Goal: Book appointment/travel/reservation

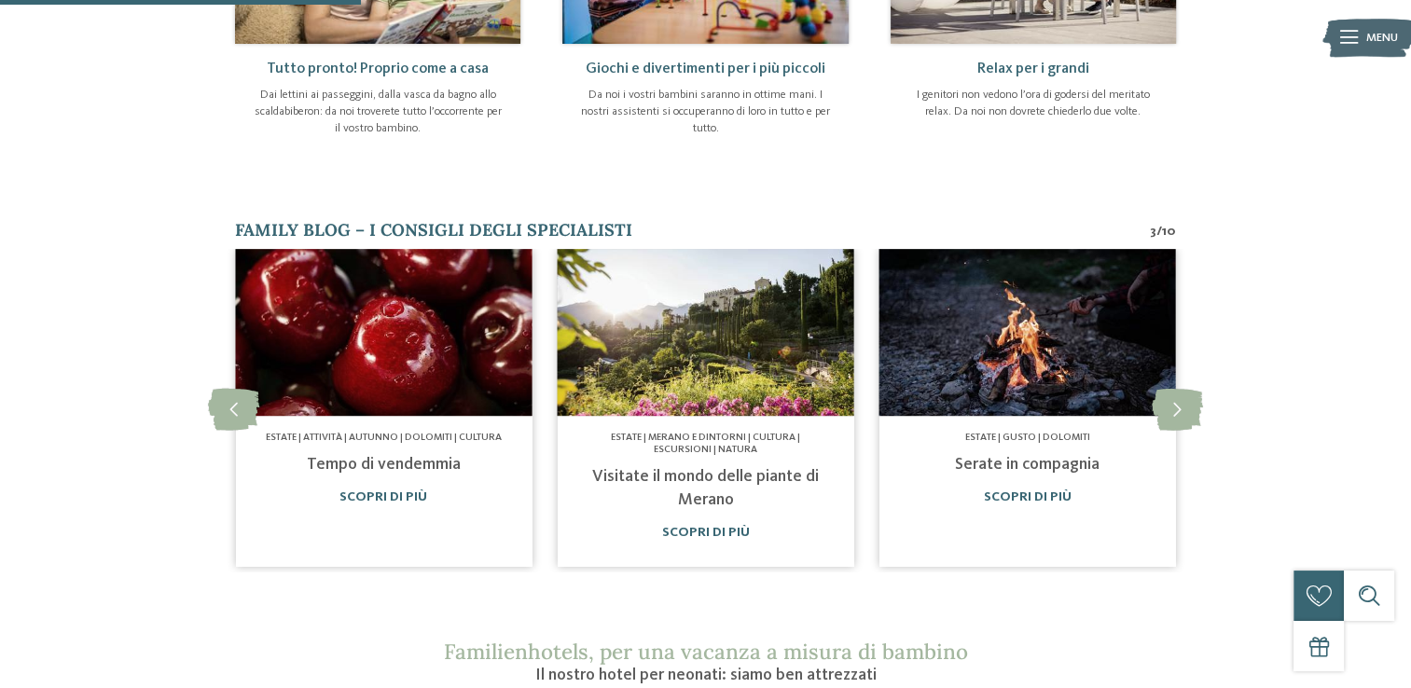
scroll to position [933, 0]
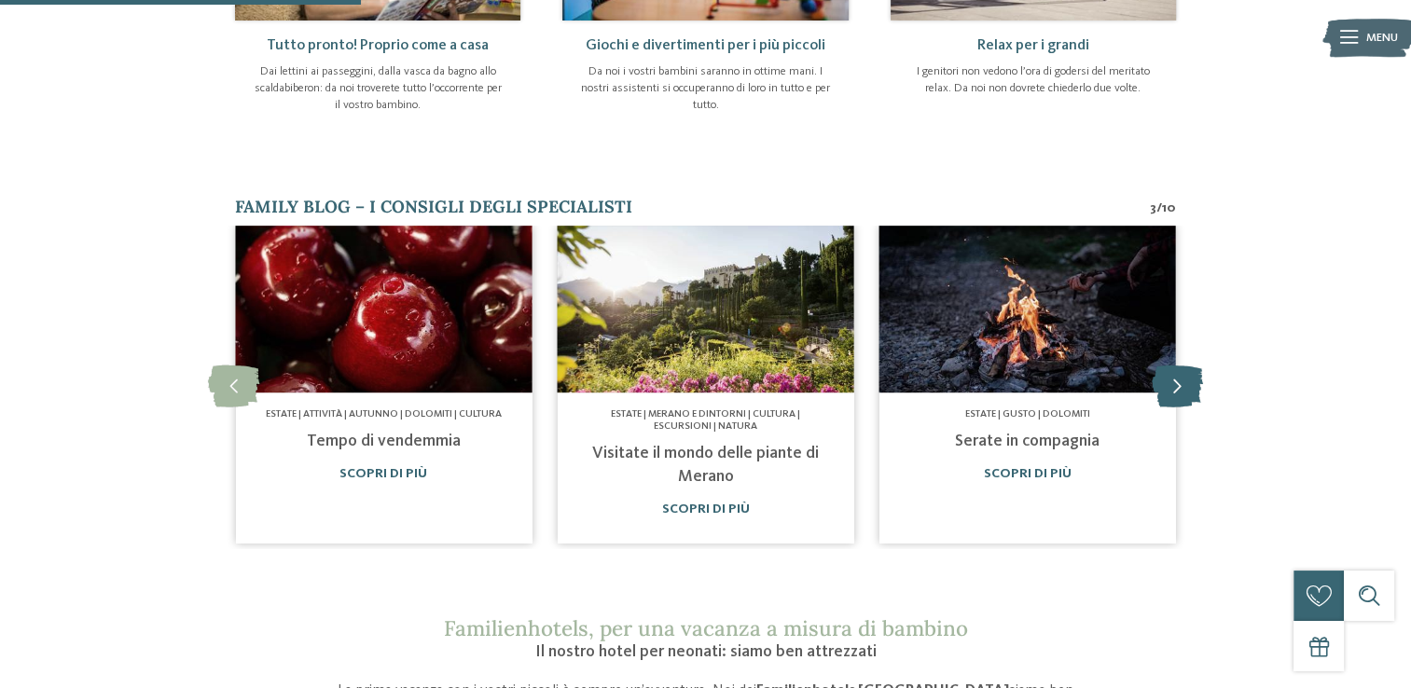
click at [1182, 371] on icon at bounding box center [1177, 387] width 51 height 42
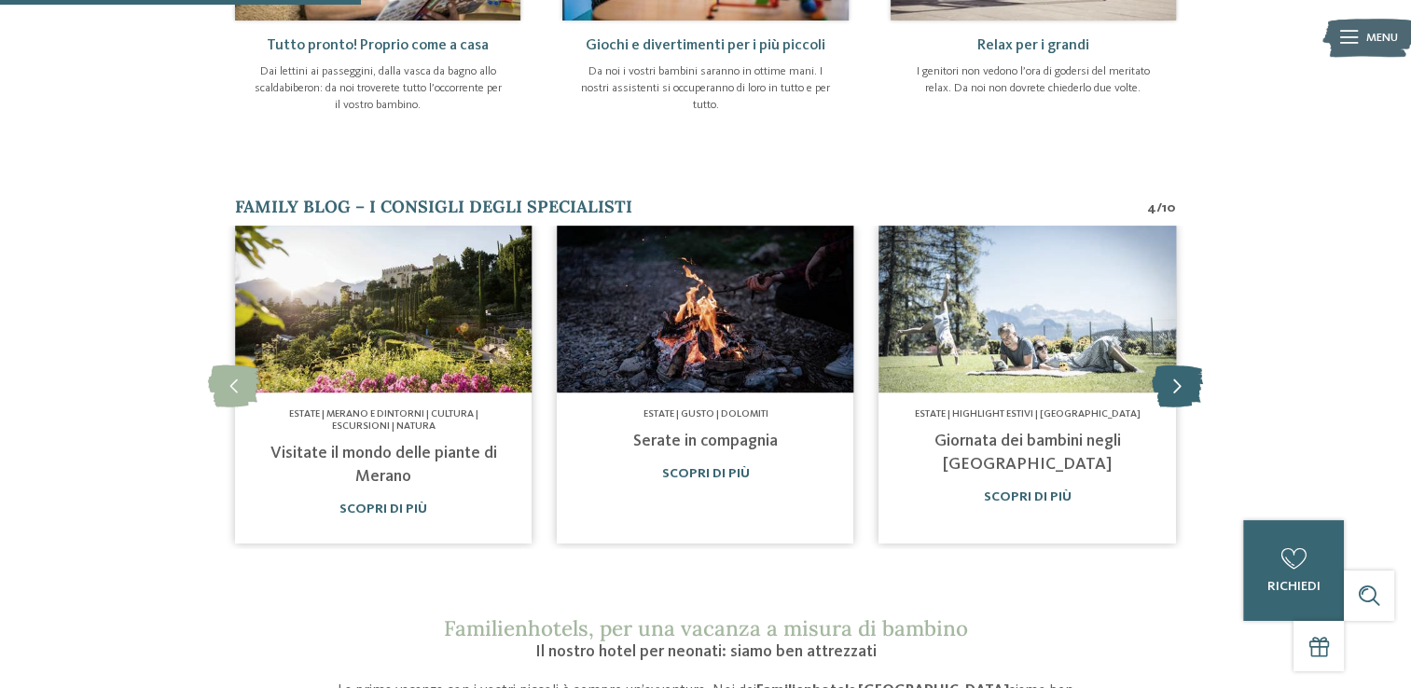
click at [1182, 371] on icon at bounding box center [1177, 387] width 51 height 42
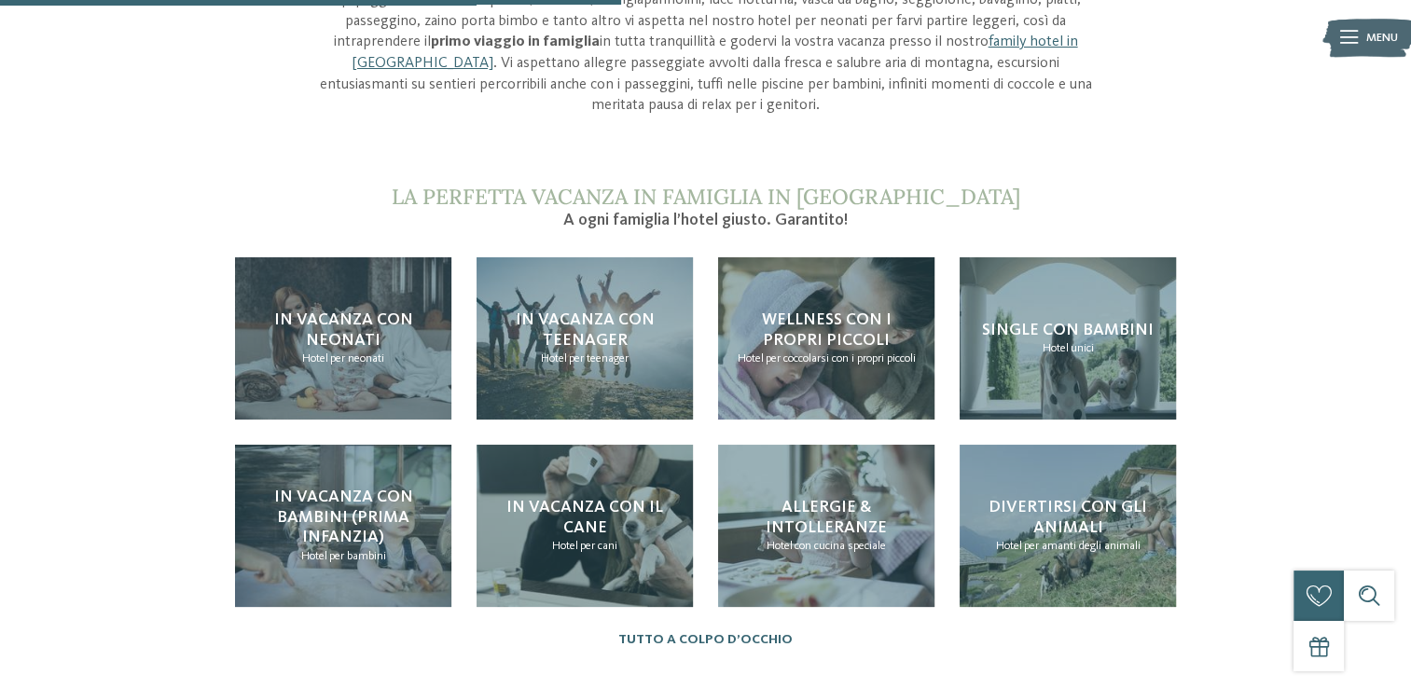
scroll to position [1679, 0]
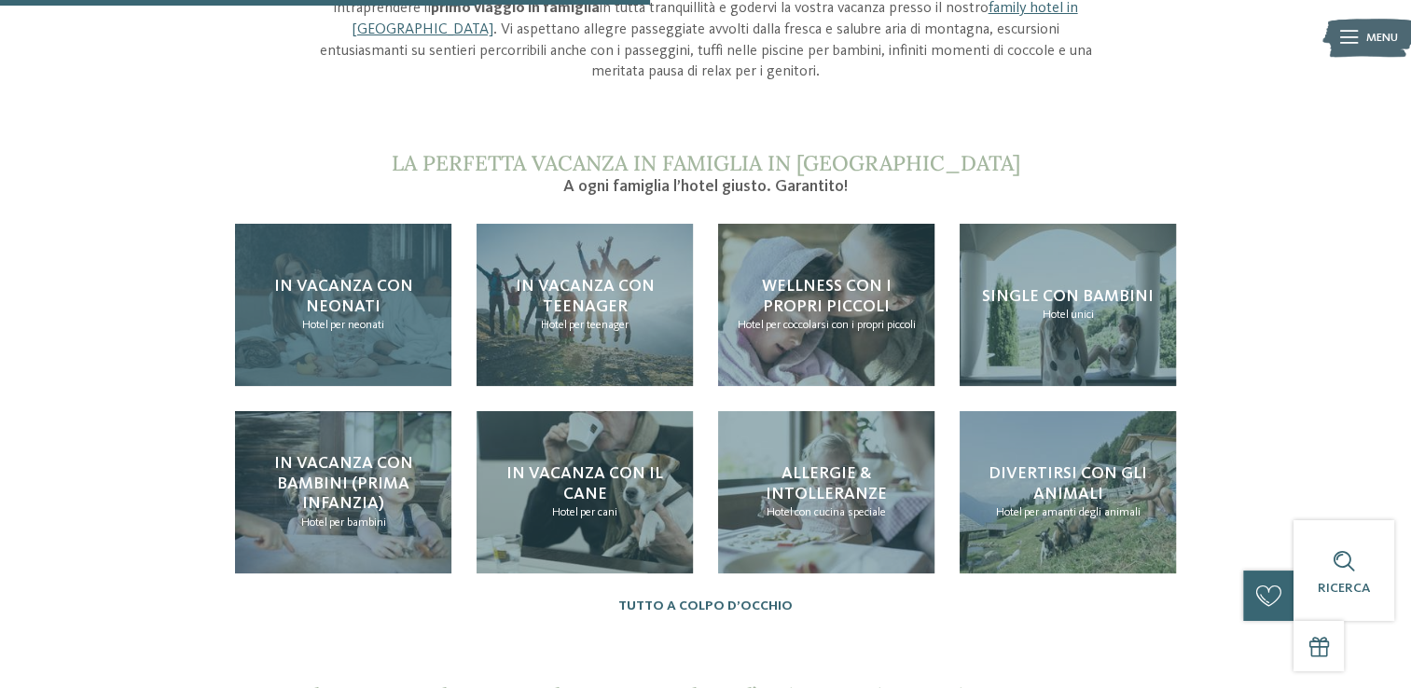
click at [335, 278] on span "In vacanza con neonati" at bounding box center [343, 296] width 139 height 37
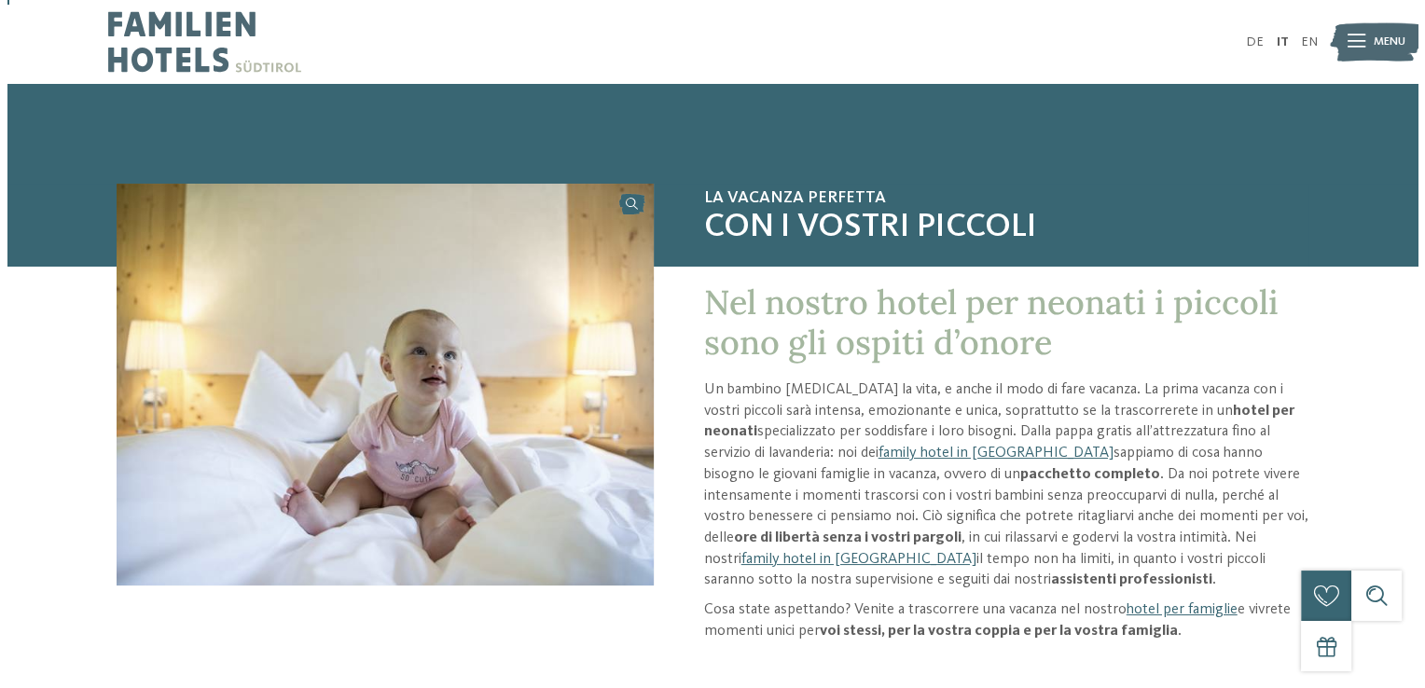
scroll to position [93, 0]
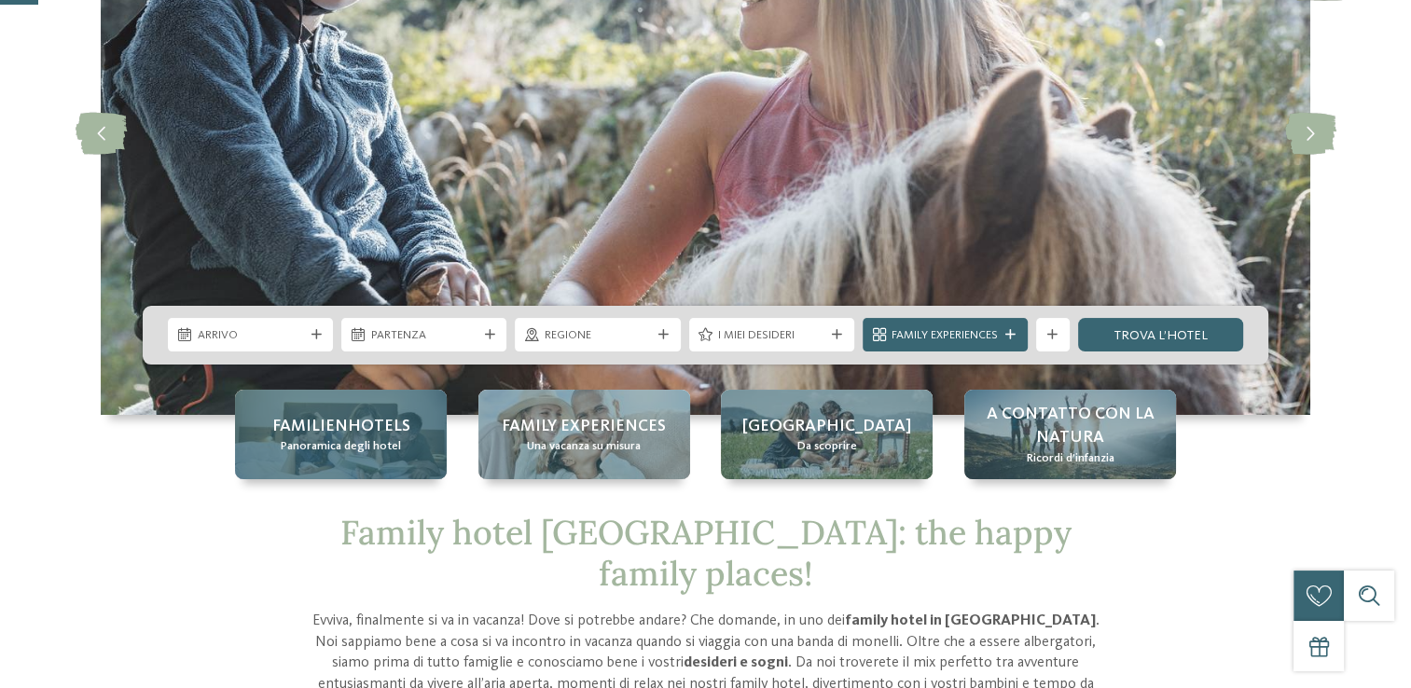
scroll to position [280, 0]
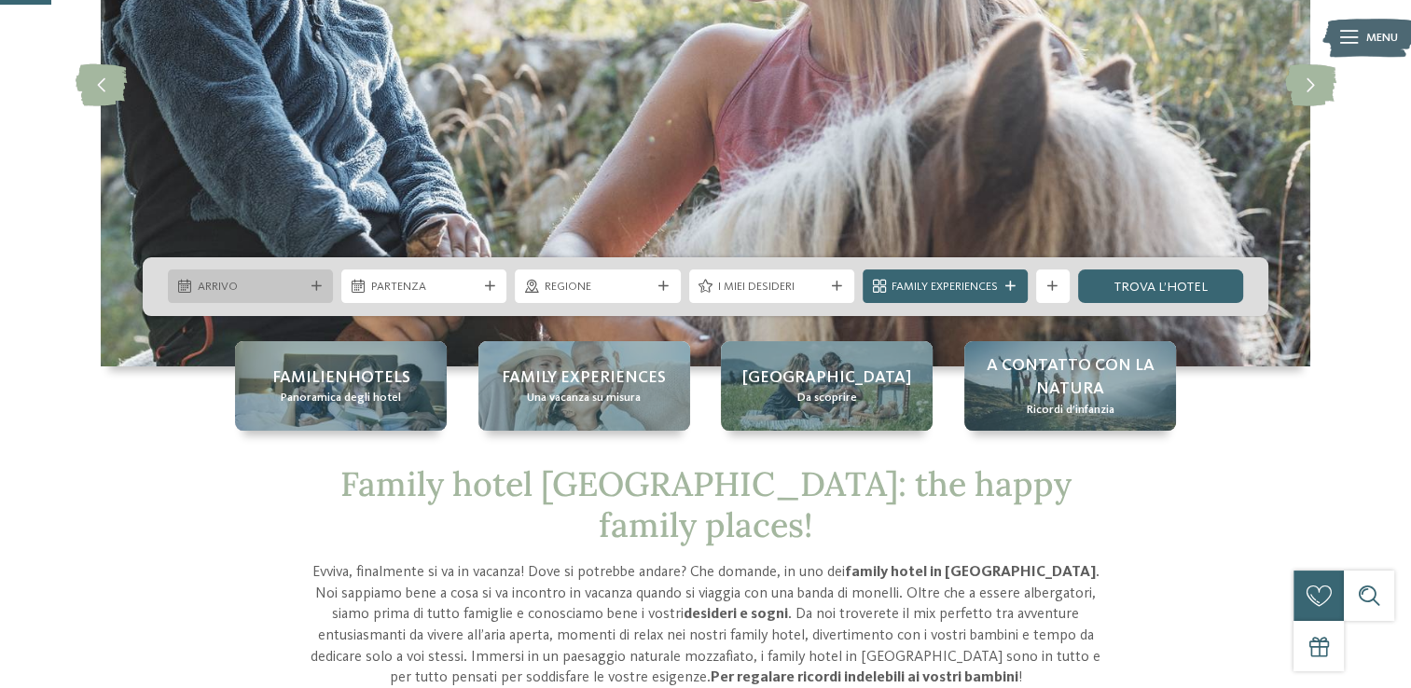
click at [231, 282] on span "Arrivo" at bounding box center [251, 287] width 106 height 17
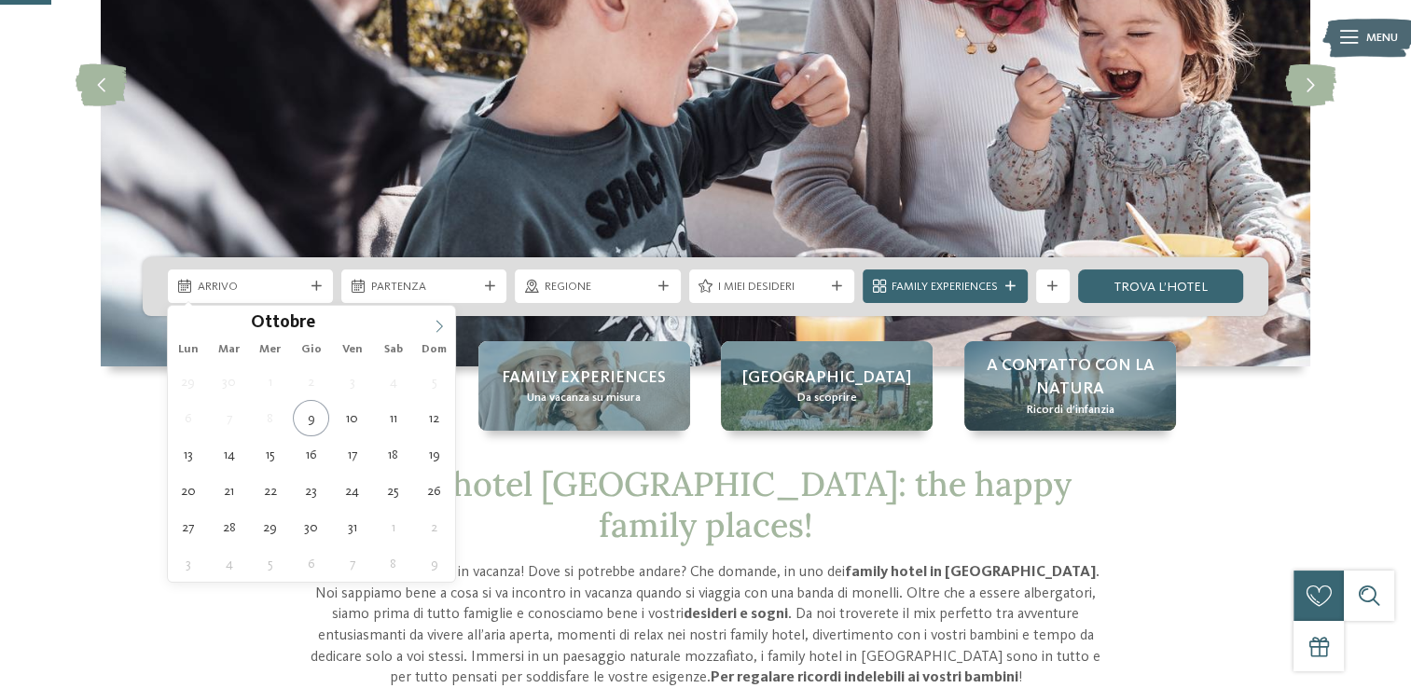
click at [433, 316] on span at bounding box center [439, 322] width 32 height 32
type div "07.11.2025"
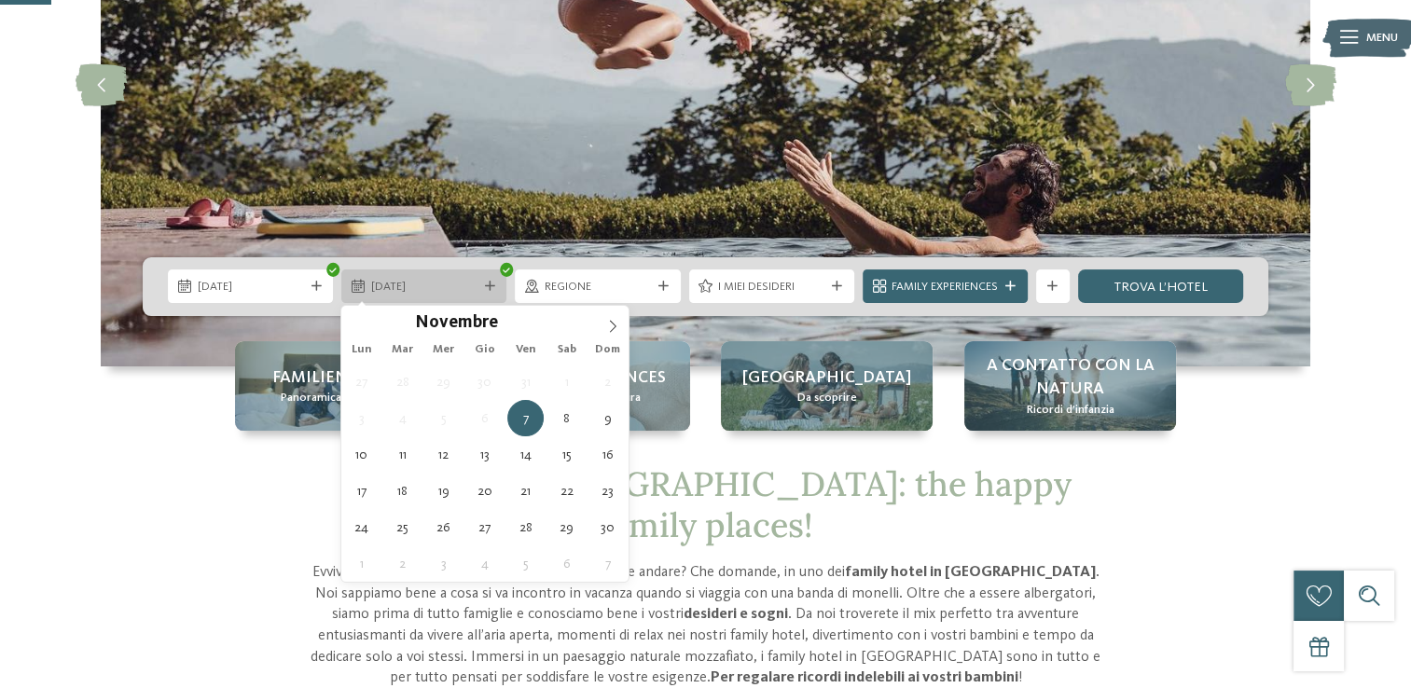
click at [424, 287] on span "07.11.2025" at bounding box center [424, 287] width 106 height 17
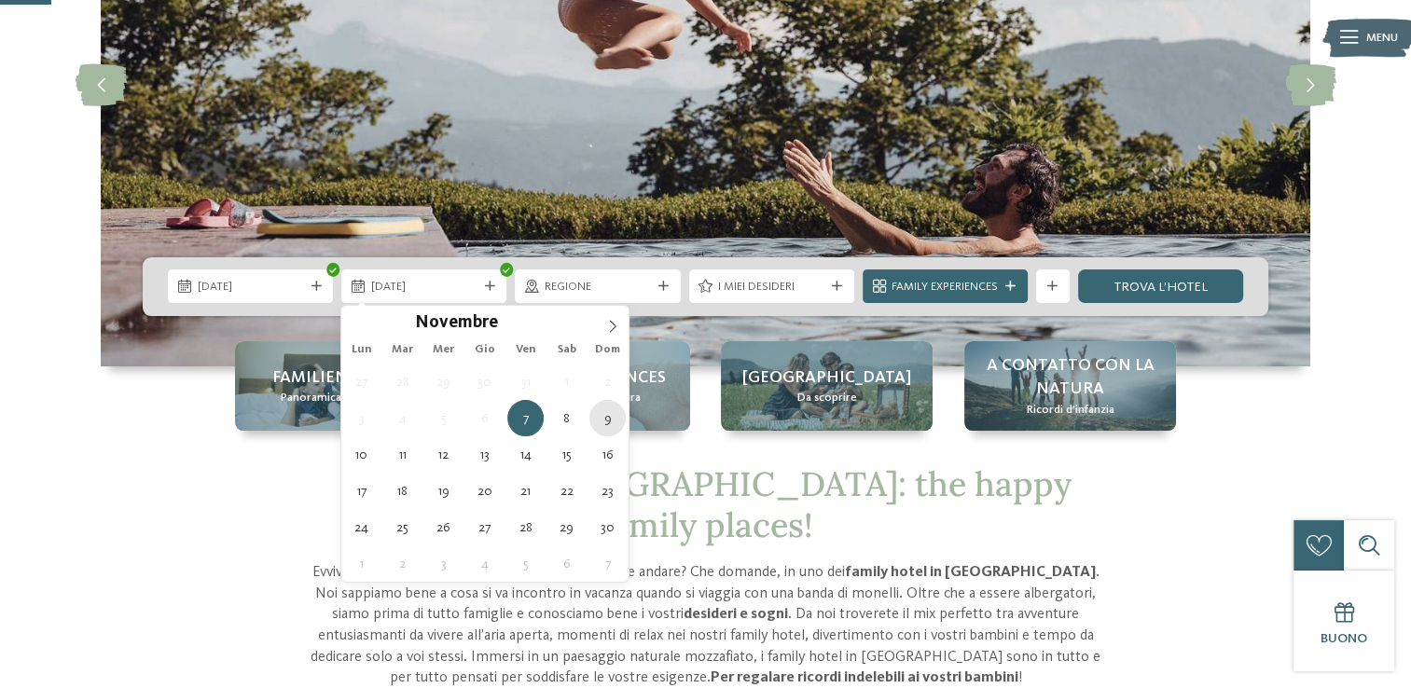
type div "09.11.2025"
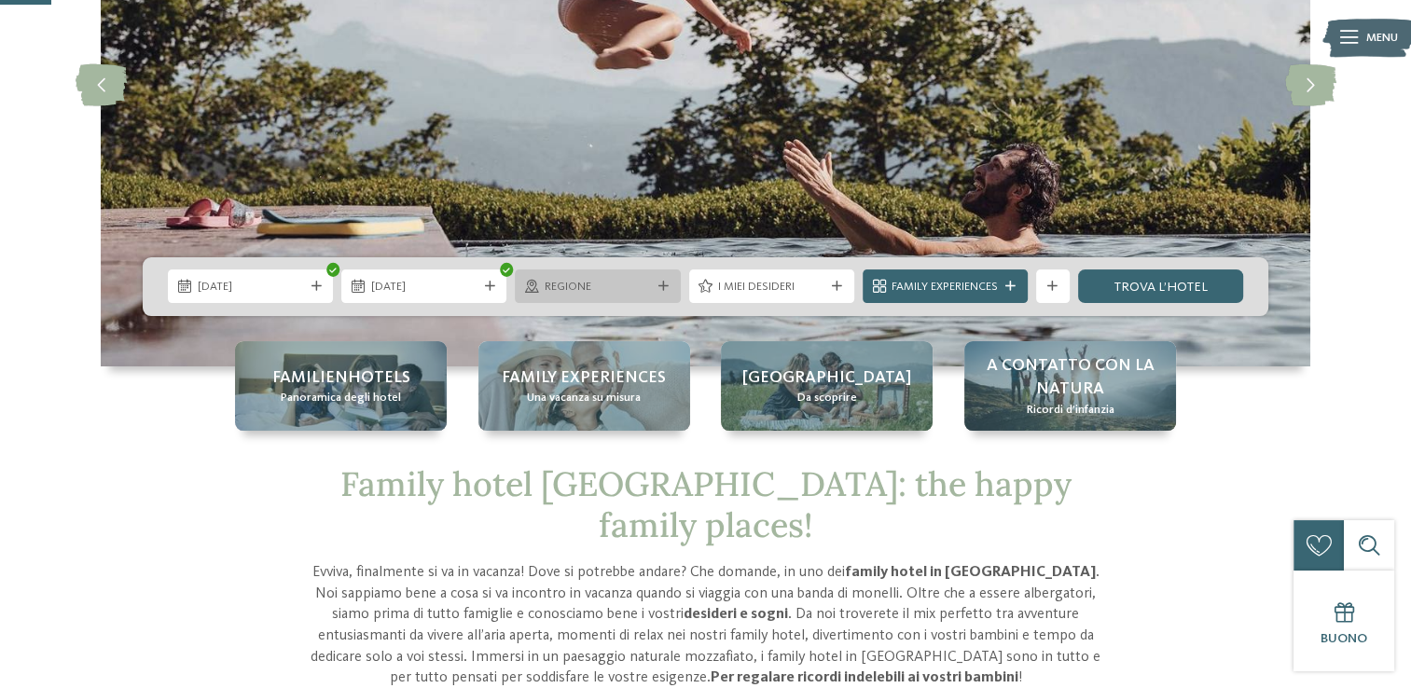
click at [641, 293] on span "Regione" at bounding box center [598, 287] width 106 height 17
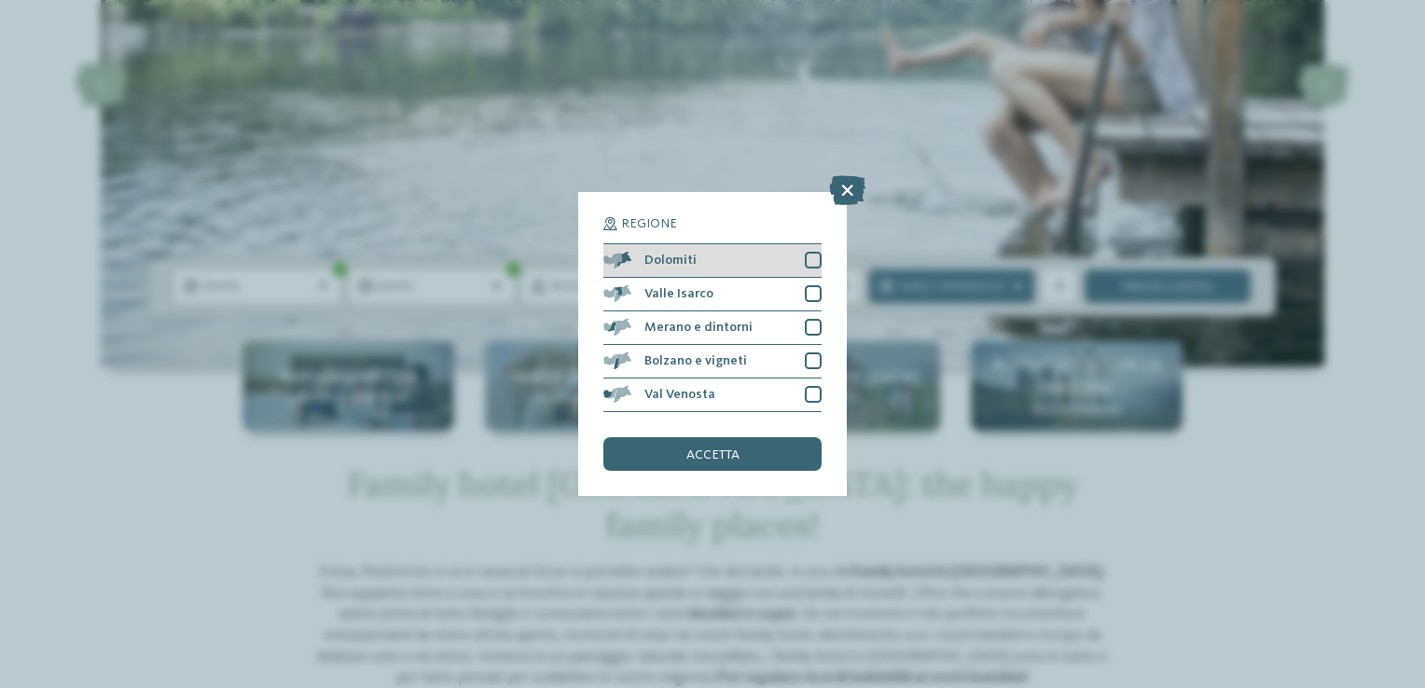
click at [805, 259] on div at bounding box center [813, 260] width 17 height 17
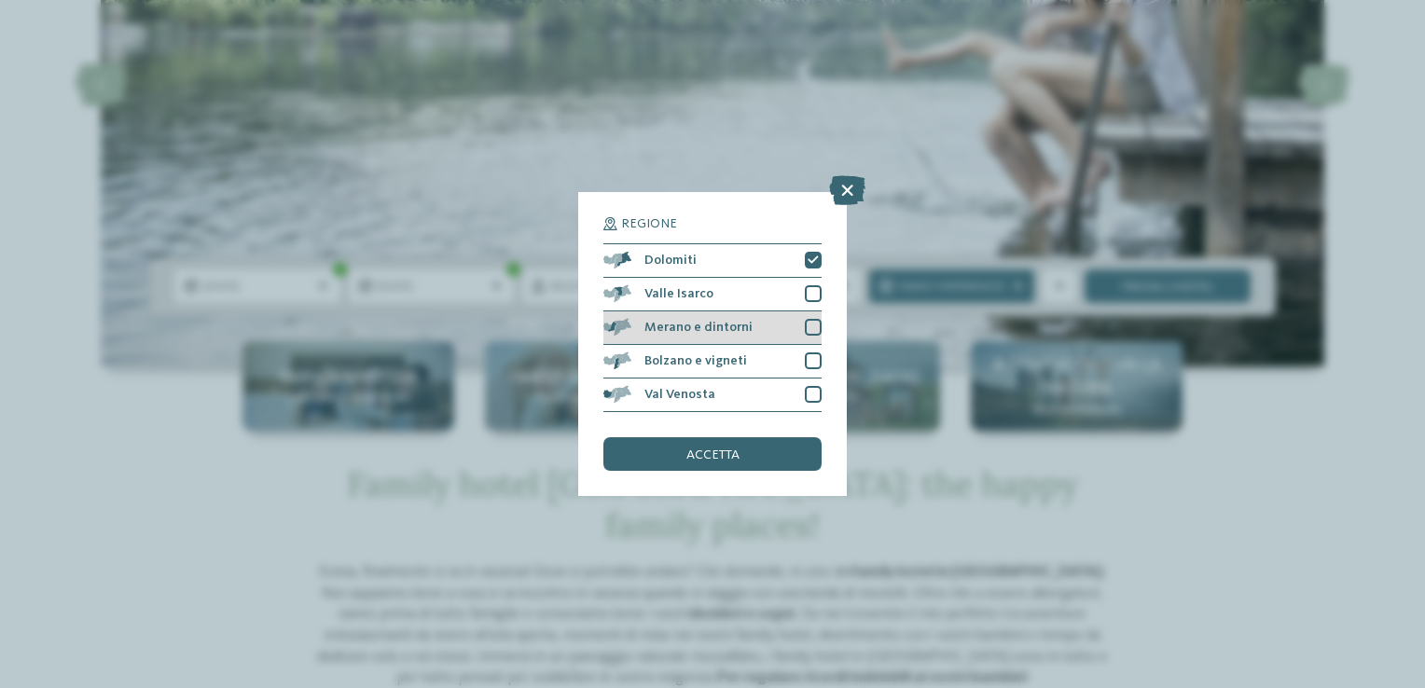
click at [809, 332] on div at bounding box center [813, 327] width 17 height 17
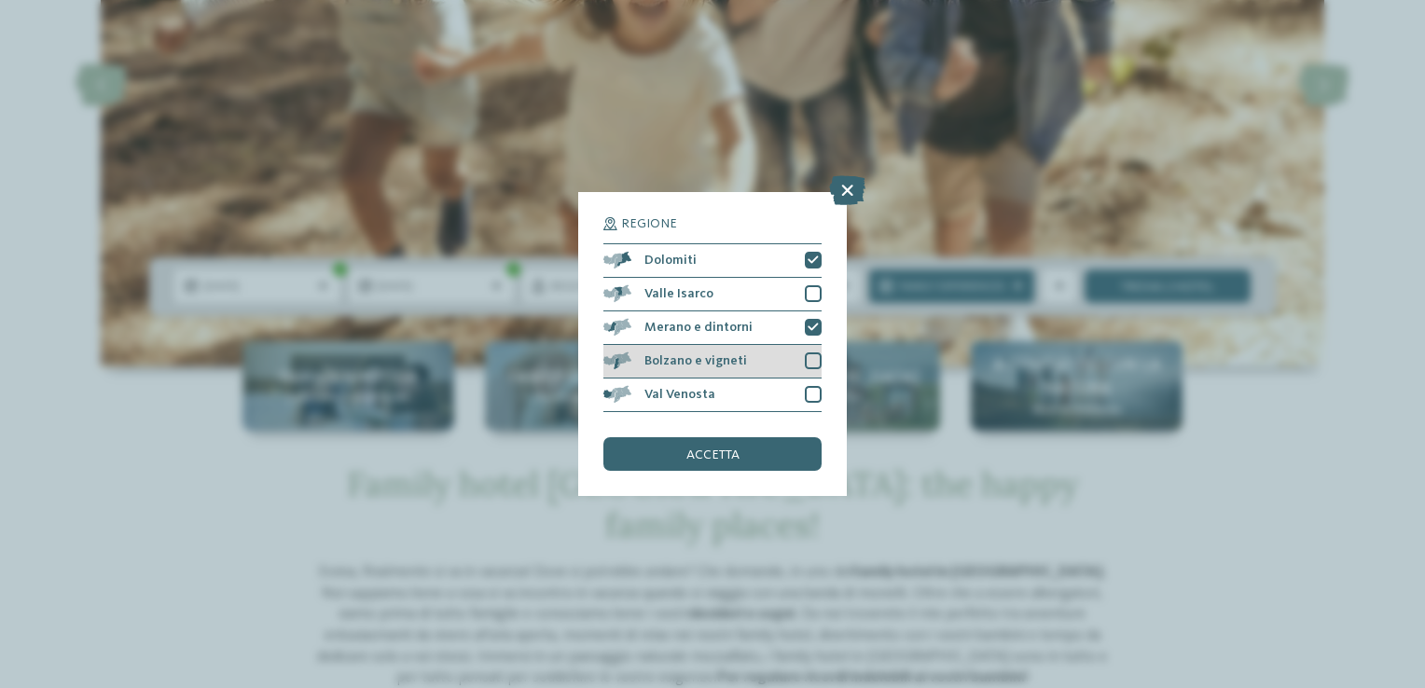
click at [809, 360] on div at bounding box center [813, 360] width 17 height 17
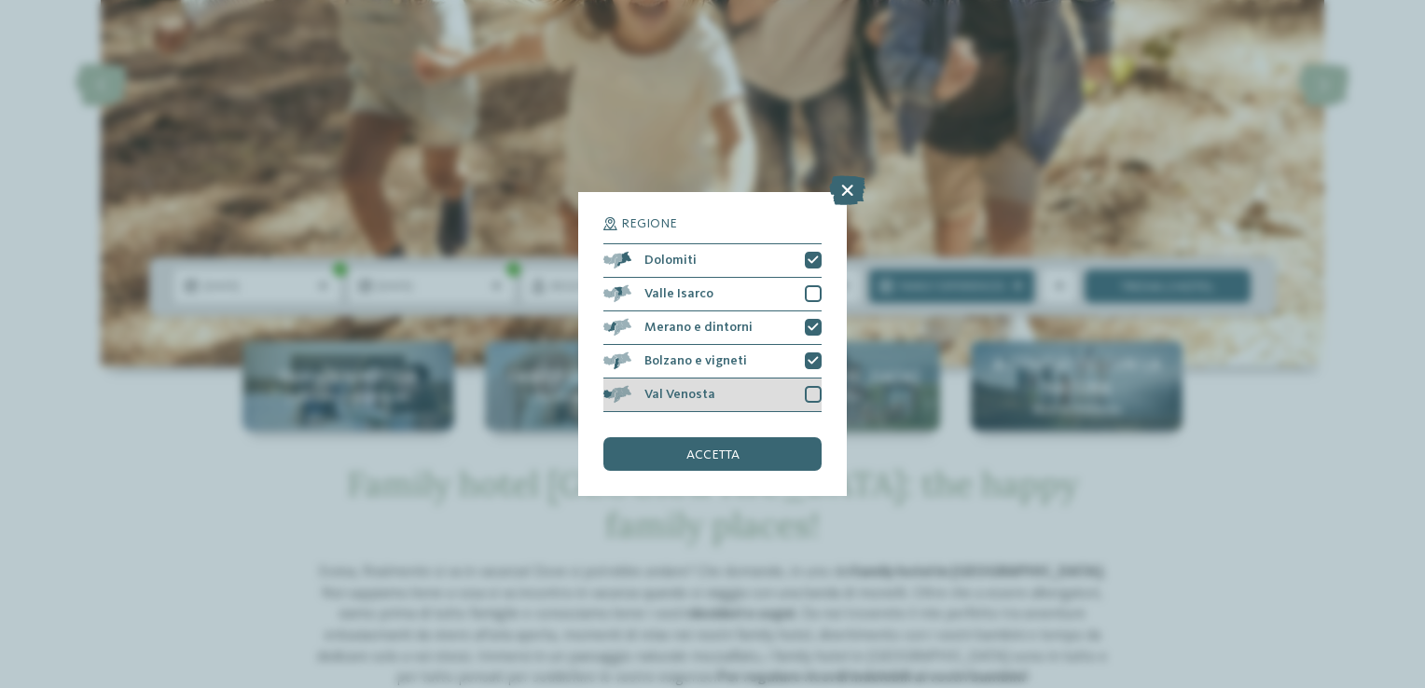
click at [806, 401] on div at bounding box center [813, 394] width 17 height 17
click at [789, 452] on div "accetta" at bounding box center [712, 454] width 218 height 34
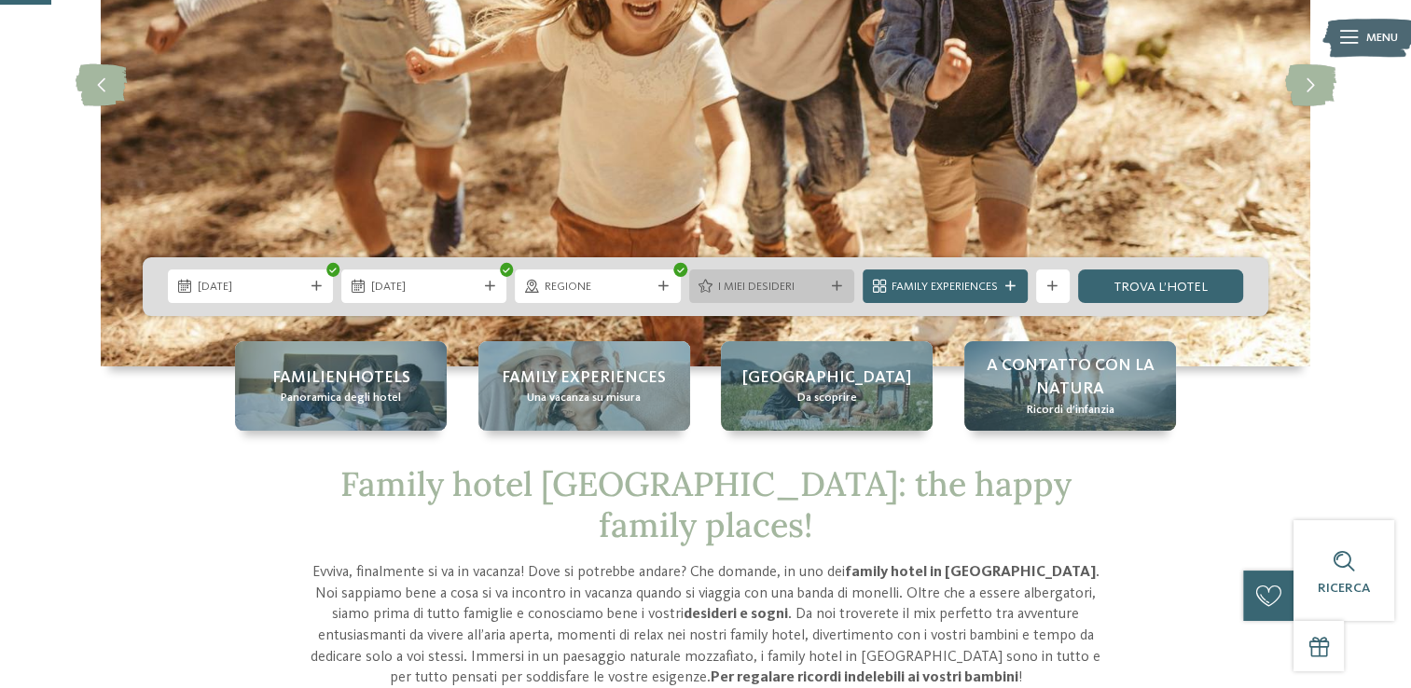
click at [741, 287] on span "I miei desideri" at bounding box center [771, 287] width 106 height 17
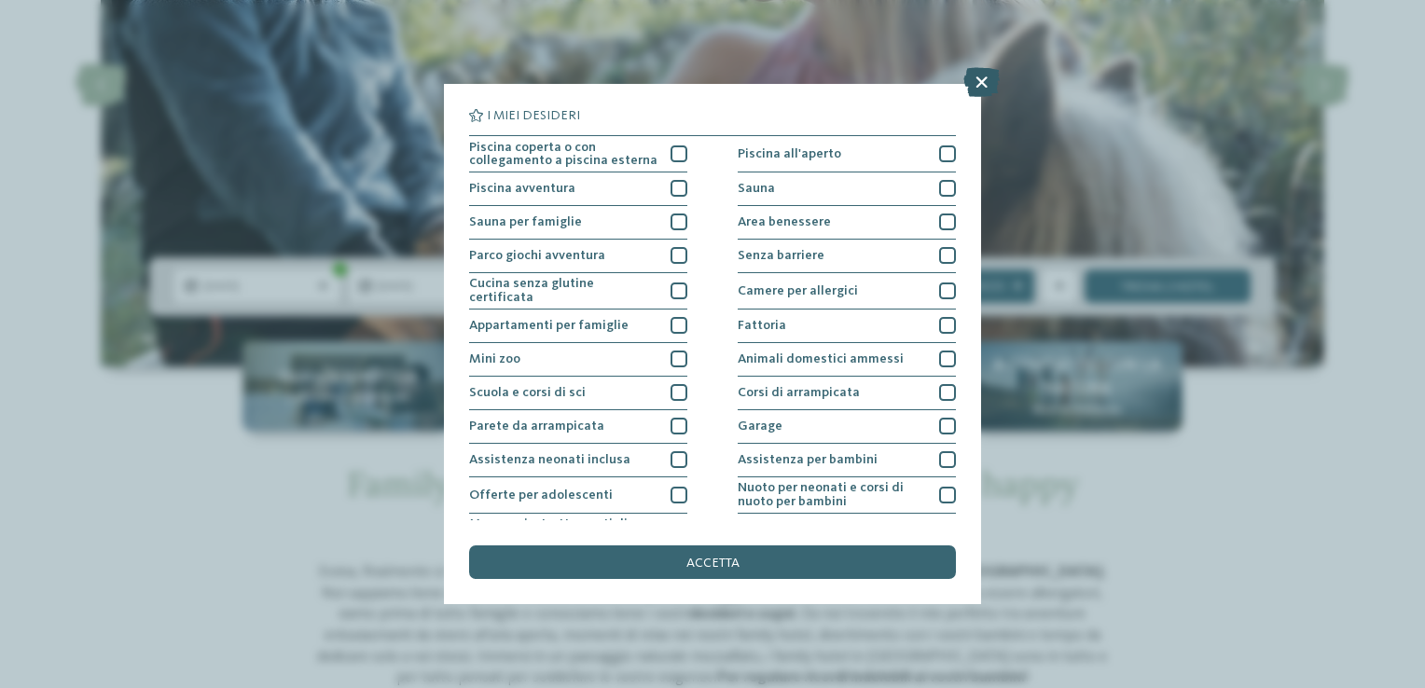
click at [981, 83] on icon at bounding box center [981, 82] width 36 height 30
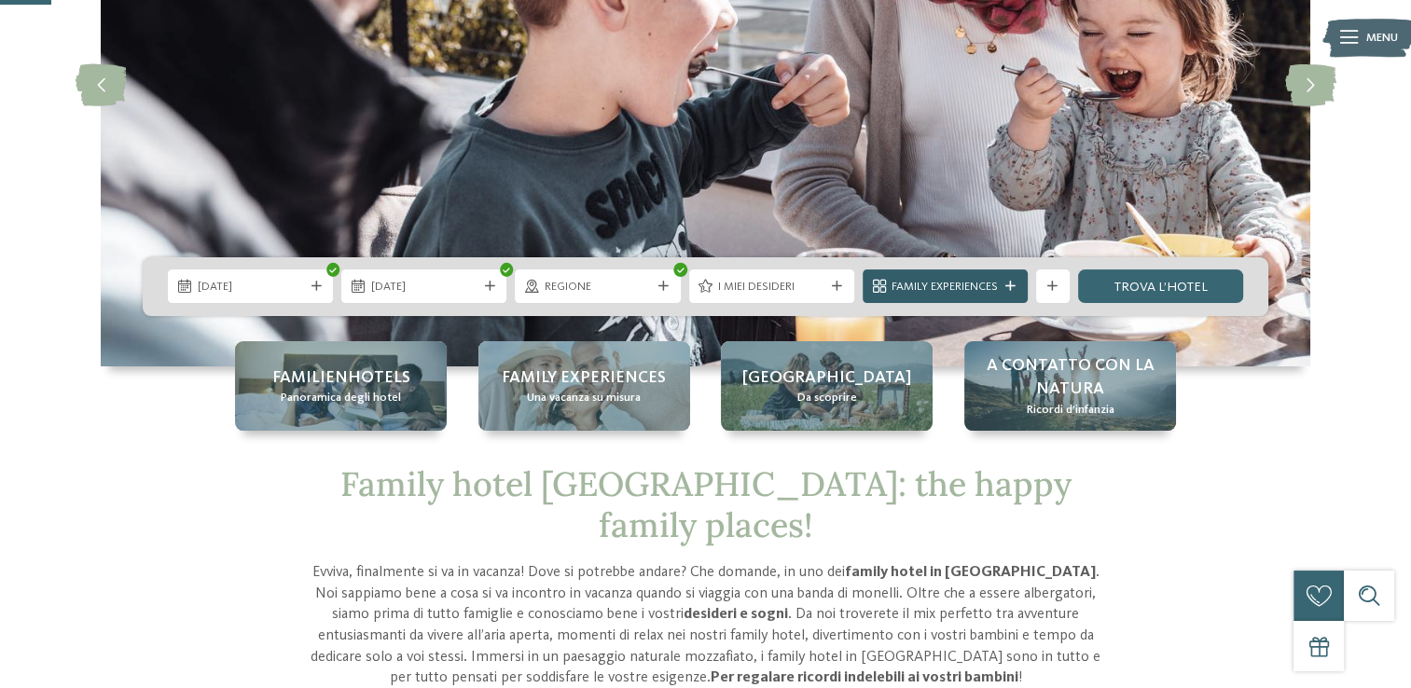
click at [982, 287] on span "Family Experiences" at bounding box center [944, 287] width 106 height 17
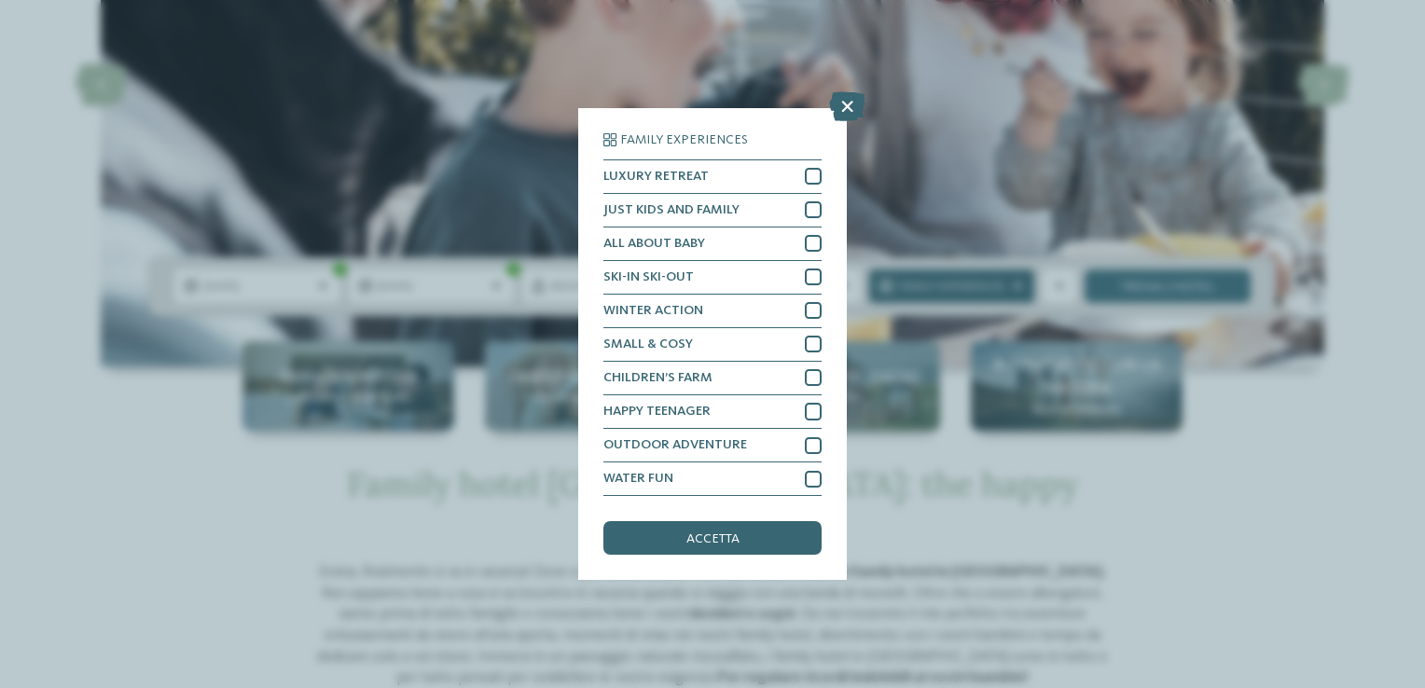
click at [982, 287] on div "Family Experiences LUXURY RETREAT JUST KIDS AND FAMILY" at bounding box center [712, 344] width 1425 height 688
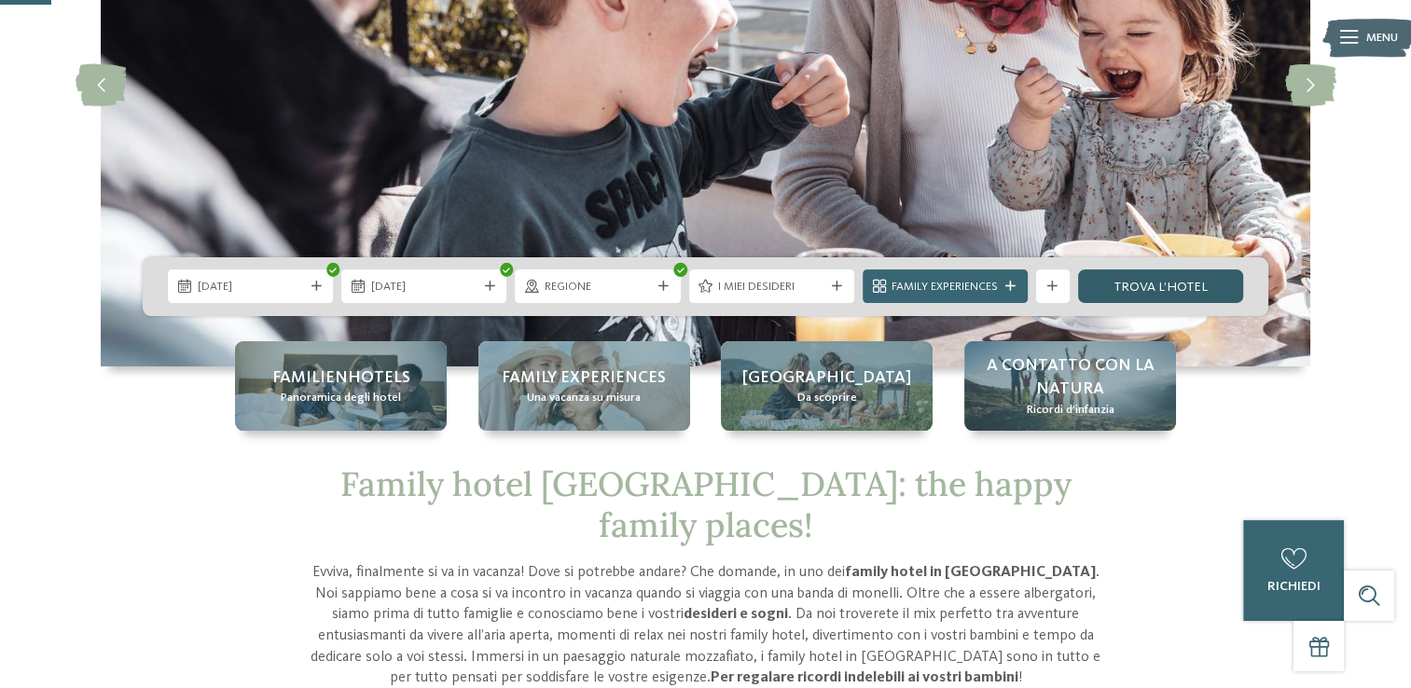
click at [1135, 288] on link "trova l’hotel" at bounding box center [1160, 287] width 165 height 34
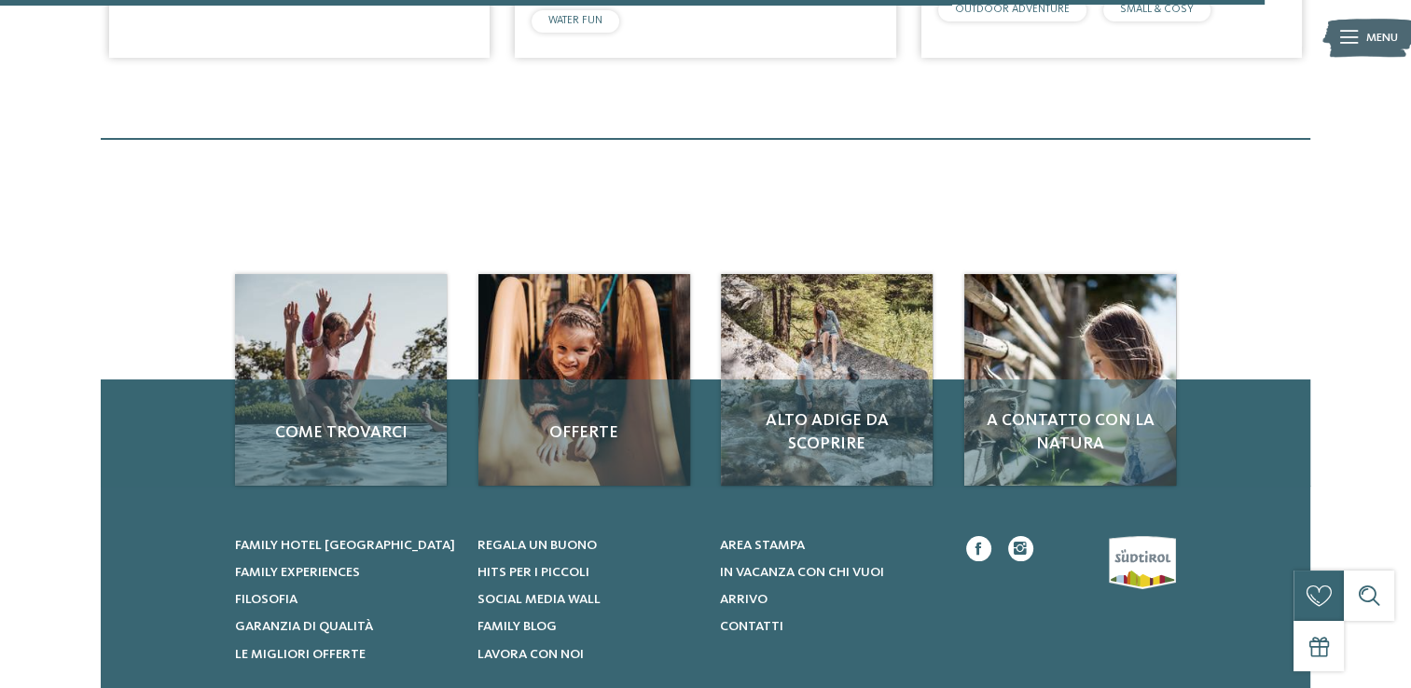
scroll to position [1317, 0]
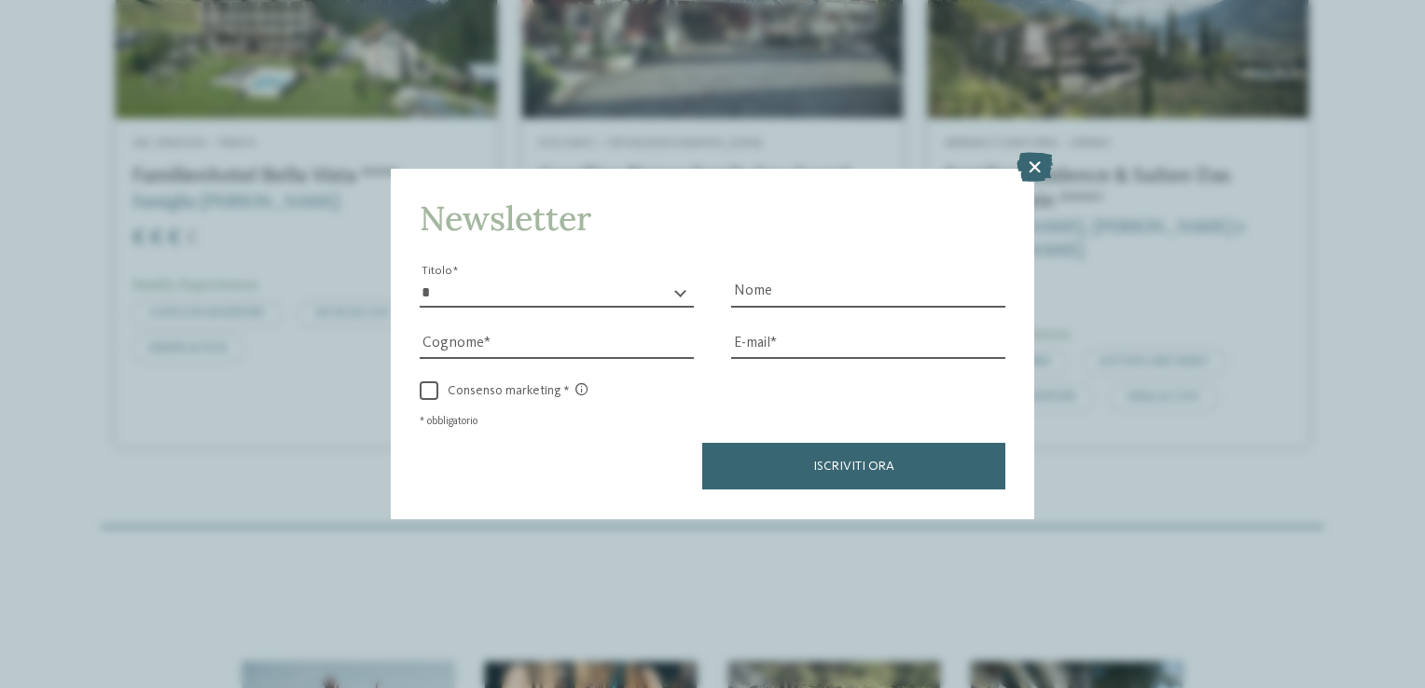
click at [1031, 167] on icon at bounding box center [1034, 168] width 36 height 30
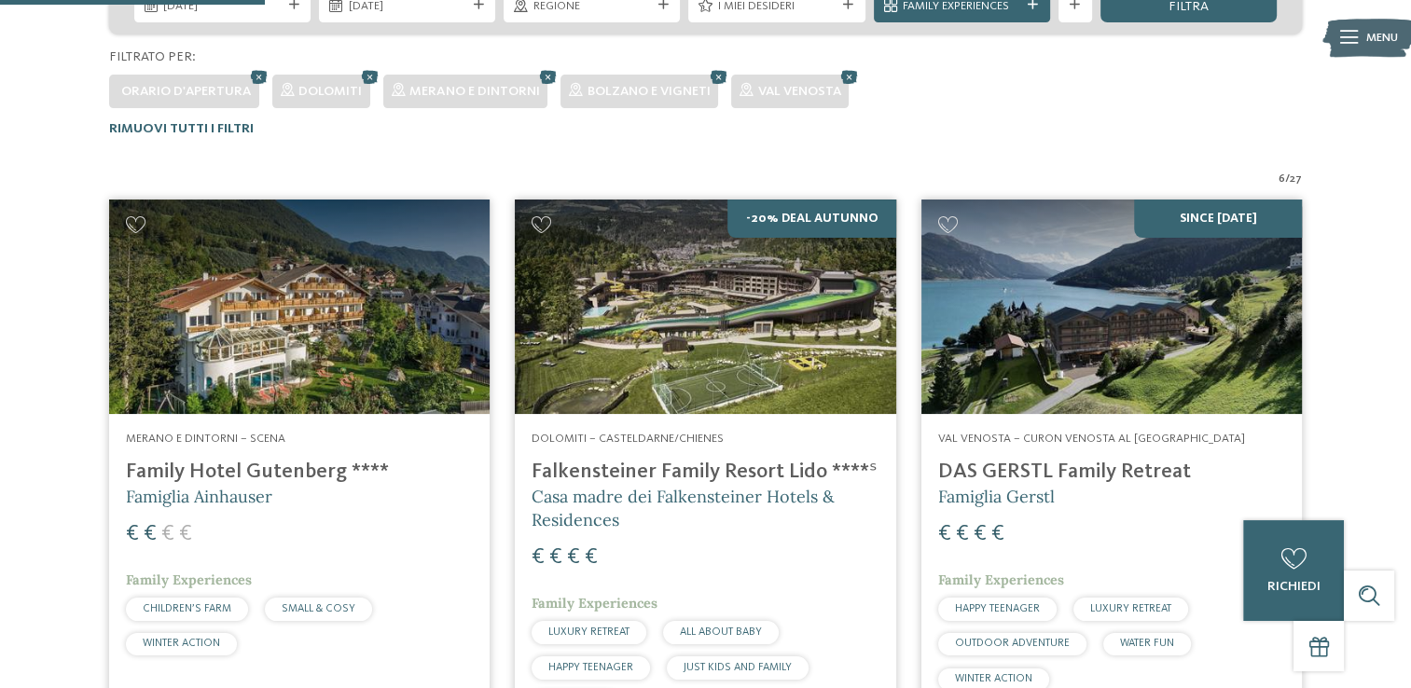
scroll to position [384, 0]
